Goal: Answer question/provide support: Share knowledge or assist other users

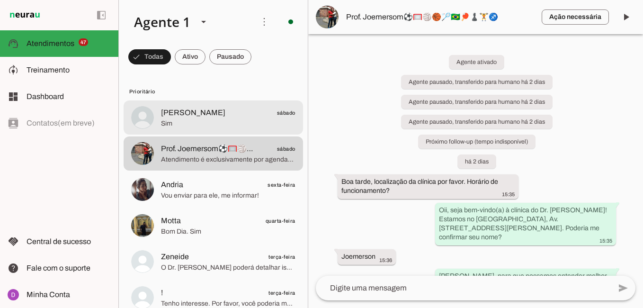
click at [188, 126] on span "Sim" at bounding box center [228, 123] width 134 height 9
